Goal: Transaction & Acquisition: Purchase product/service

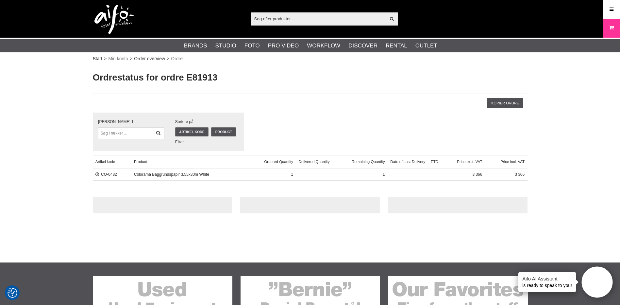
click at [99, 60] on link "Start" at bounding box center [98, 58] width 10 height 7
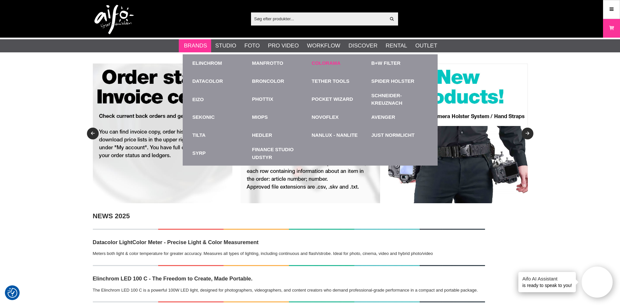
click at [317, 63] on link "Colorama" at bounding box center [326, 63] width 29 height 8
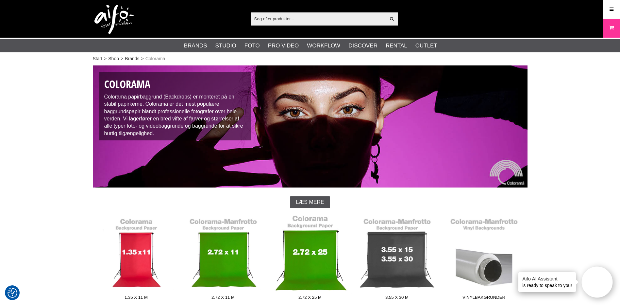
click at [316, 250] on link "2.72 x 25 m" at bounding box center [310, 258] width 87 height 88
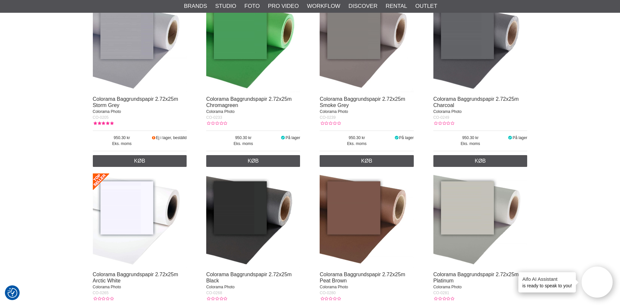
scroll to position [267, 0]
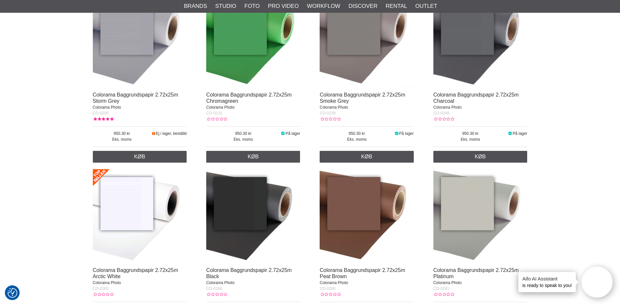
click at [126, 255] on img at bounding box center [140, 216] width 94 height 94
